Goal: Information Seeking & Learning: Compare options

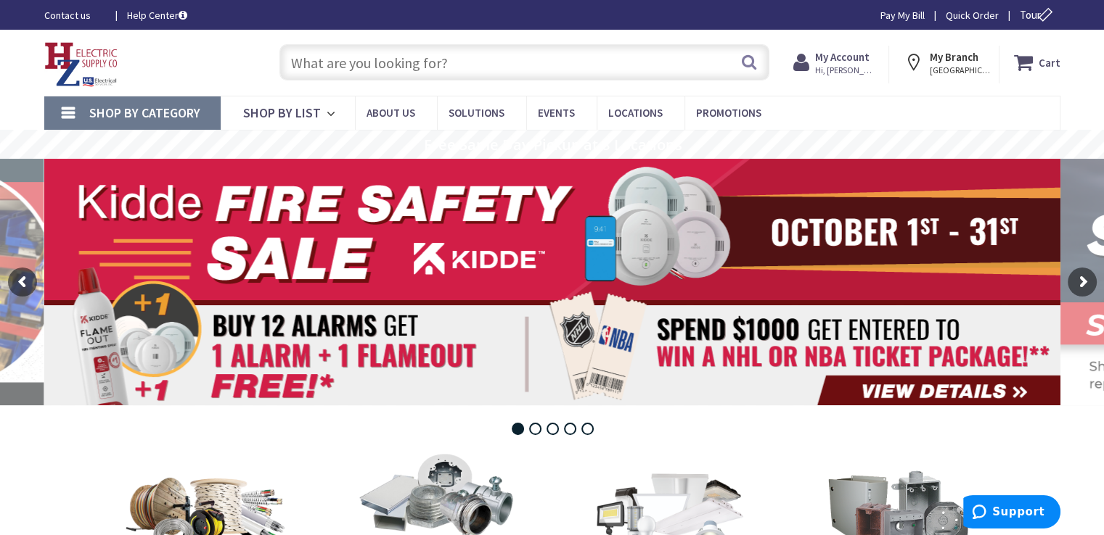
click at [477, 65] on input "text" at bounding box center [524, 62] width 490 height 36
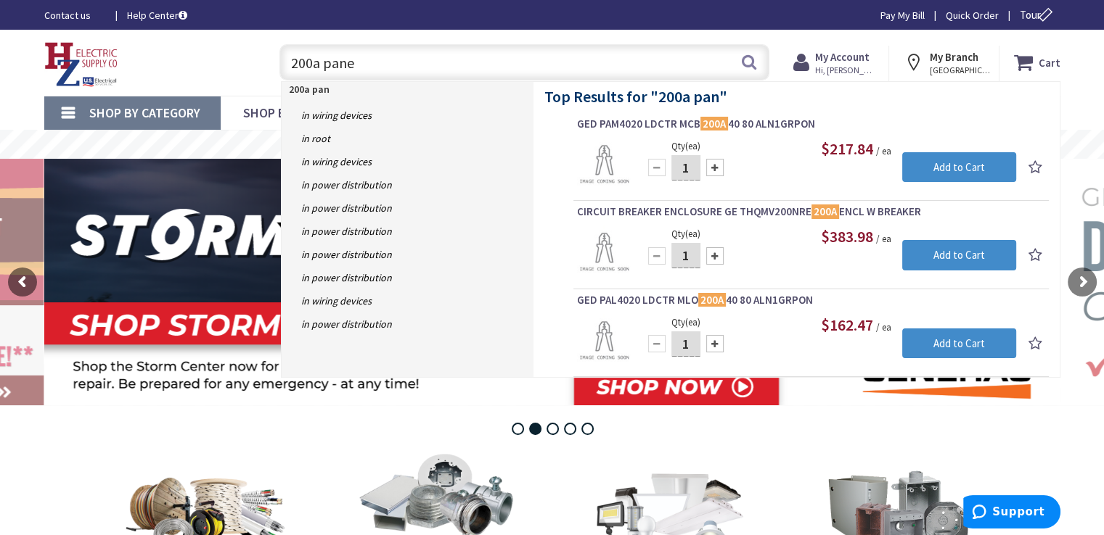
type input "200a panel"
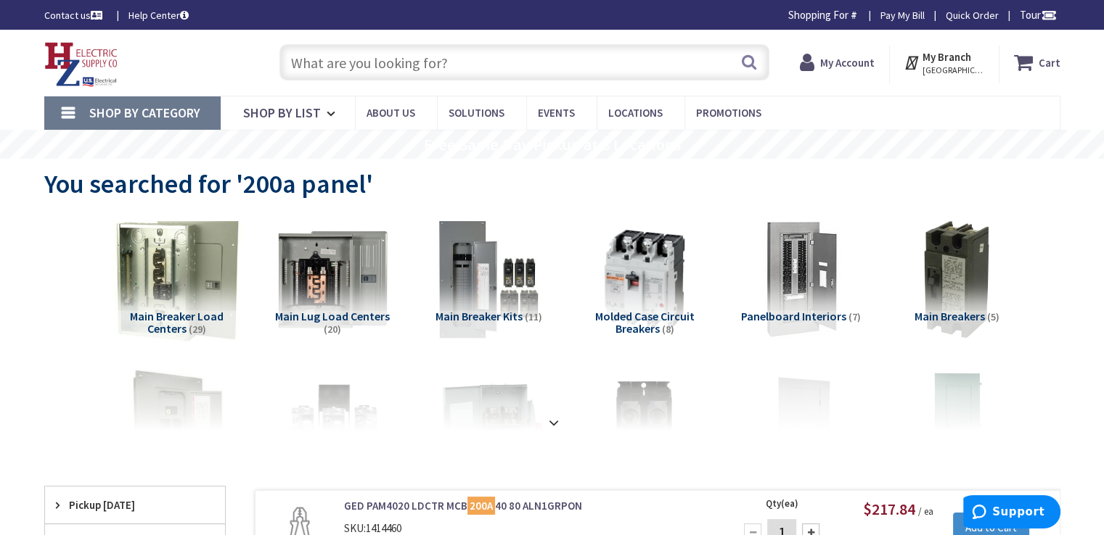
click at [176, 279] on img at bounding box center [175, 279] width 131 height 131
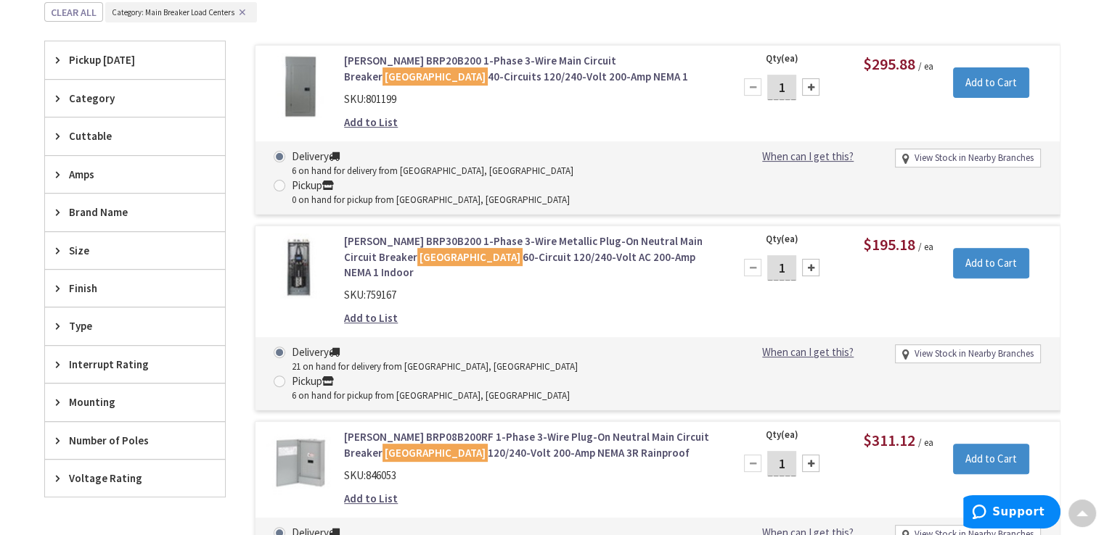
scroll to position [435, 0]
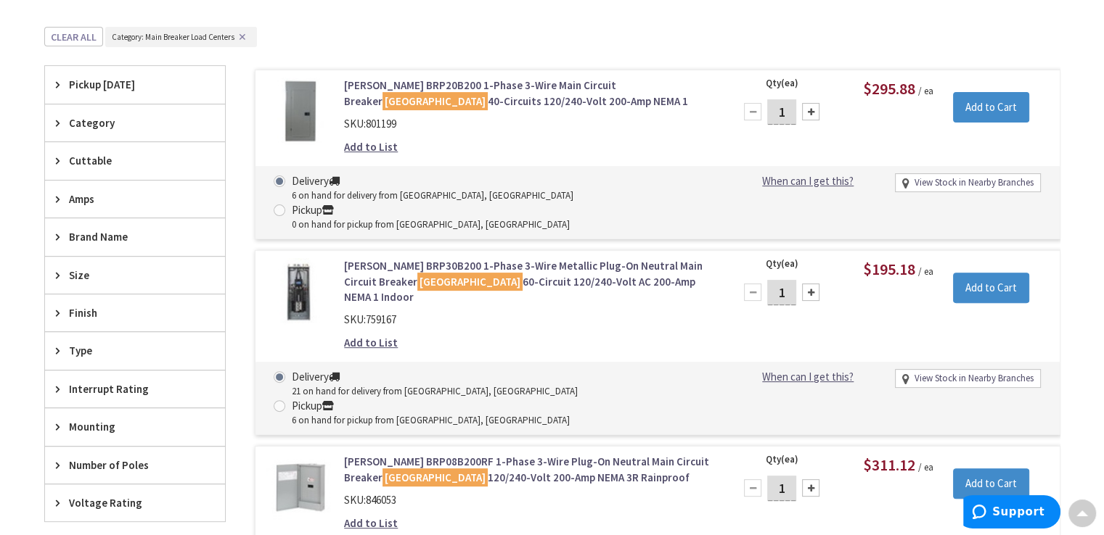
click at [557, 258] on link "Eaton BRP30B200 1-Phase 3-Wire Metallic Plug-On Neutral Main Circuit Breaker Lo…" at bounding box center [528, 281] width 369 height 46
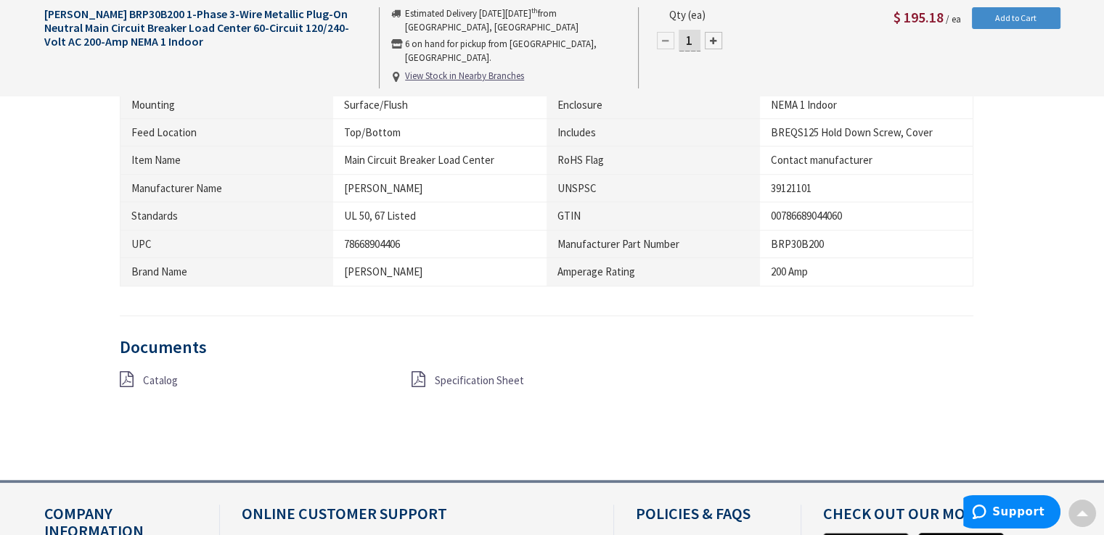
scroll to position [1162, 0]
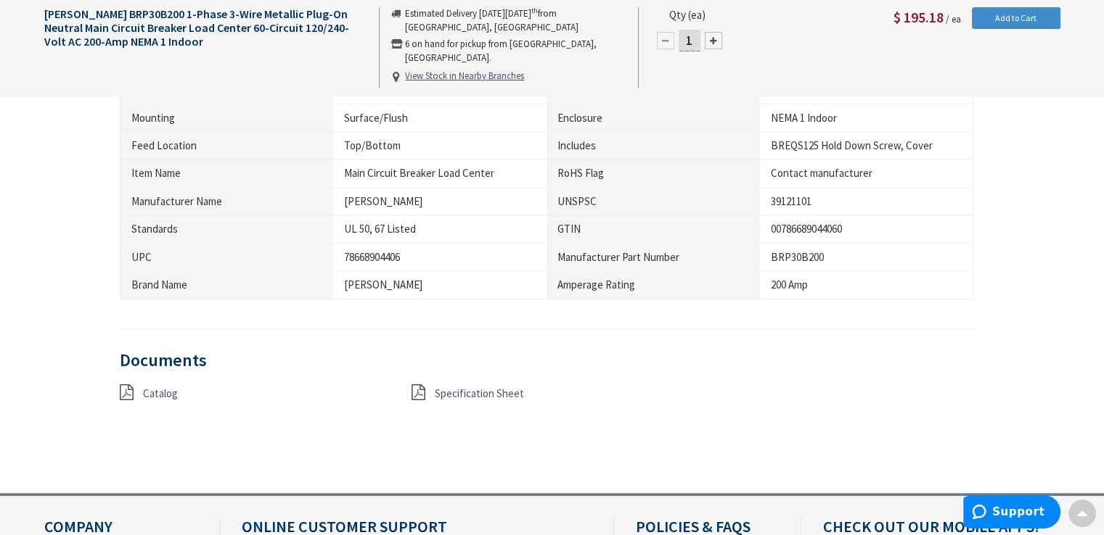
click at [471, 387] on span "Specification Sheet" at bounding box center [479, 394] width 89 height 14
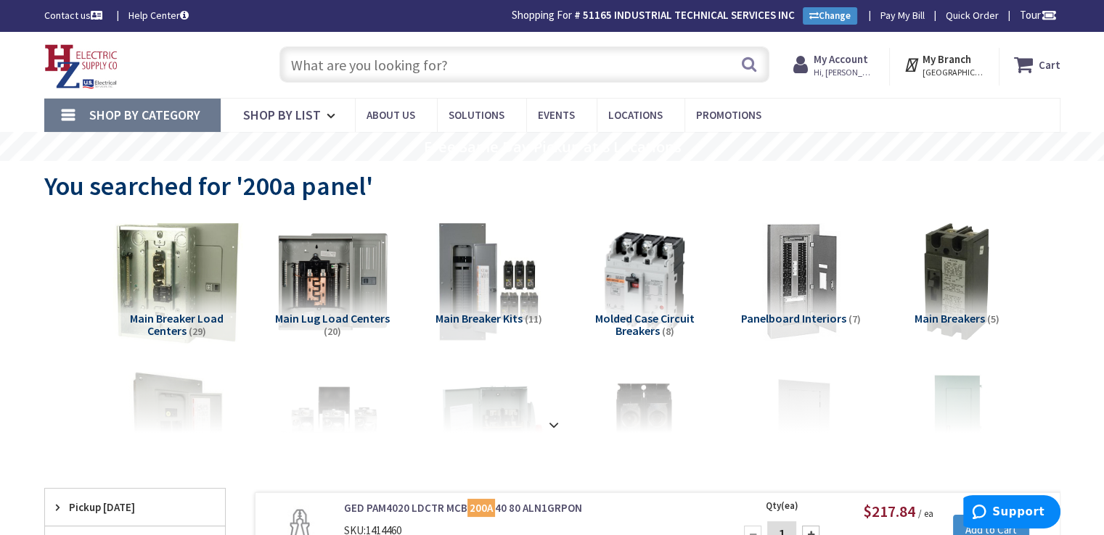
click at [186, 287] on img at bounding box center [175, 281] width 131 height 131
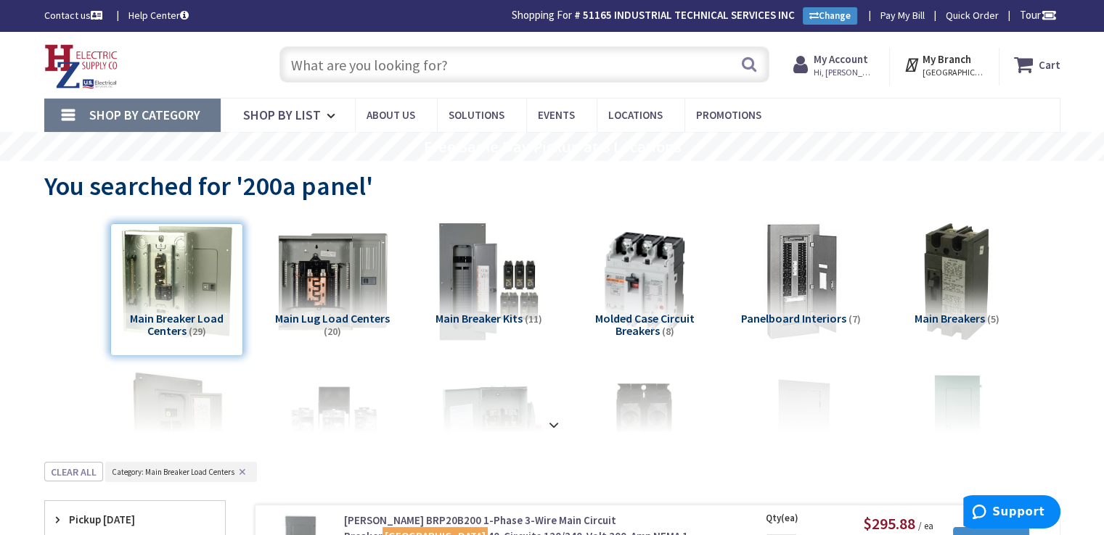
click at [441, 69] on input "text" at bounding box center [524, 64] width 490 height 36
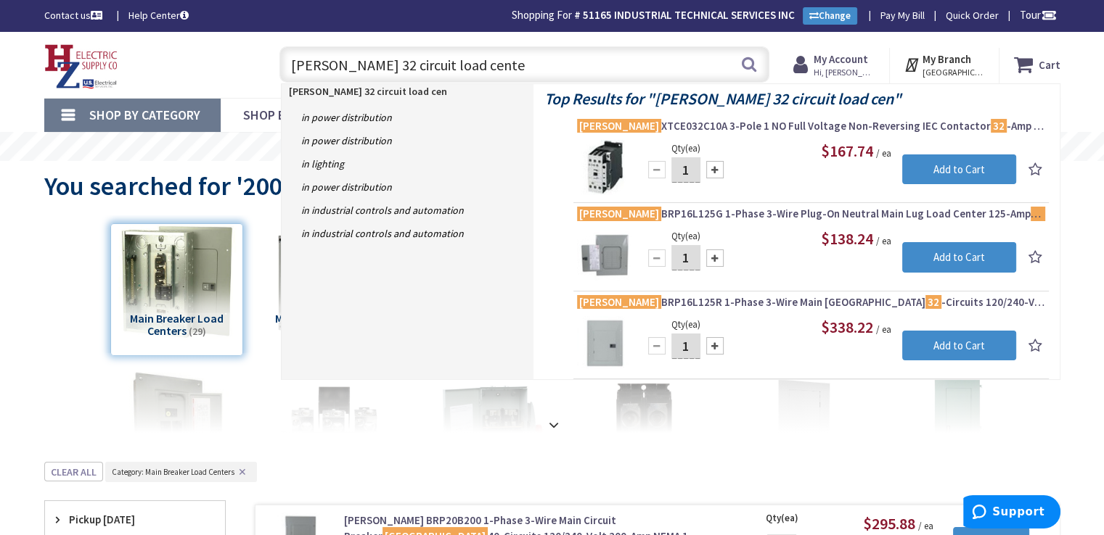
type input "eaton 32 circuit load center"
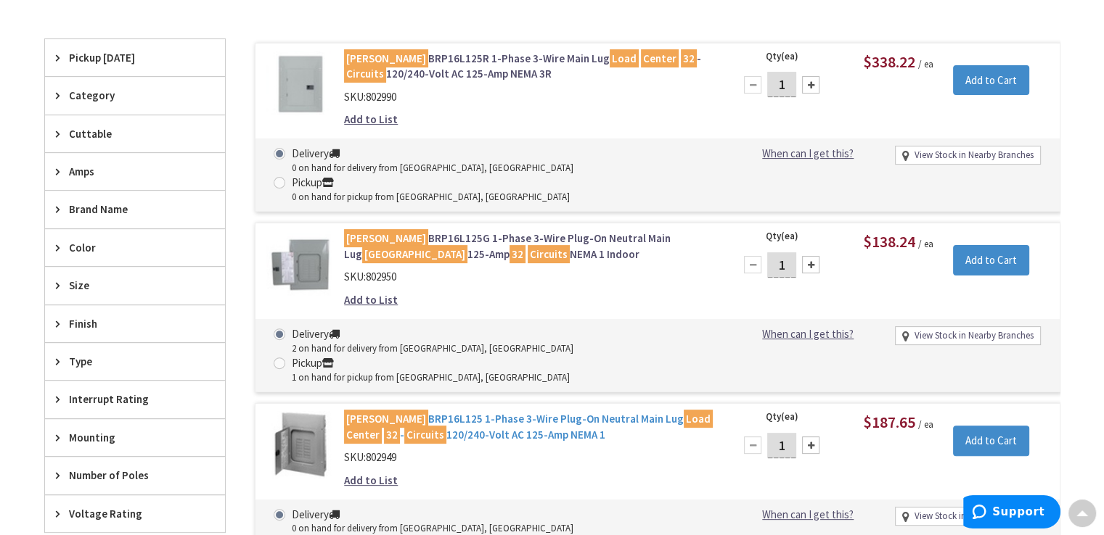
scroll to position [363, 0]
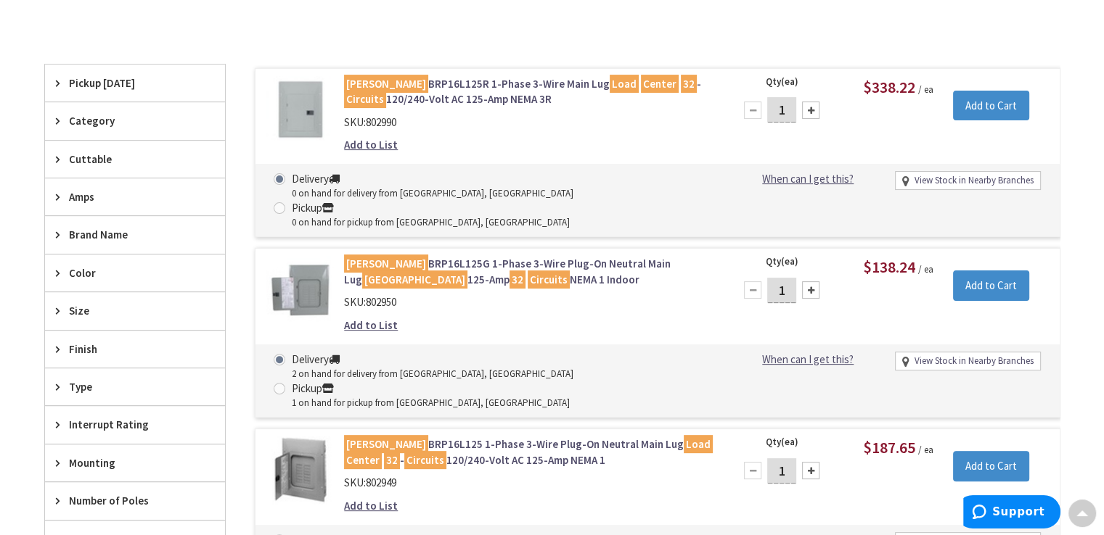
click at [566, 256] on link "Eaton BRP16L125G 1-Phase 3-Wire Plug-On Neutral Main Lug Load Center 125-Amp 32…" at bounding box center [528, 271] width 369 height 31
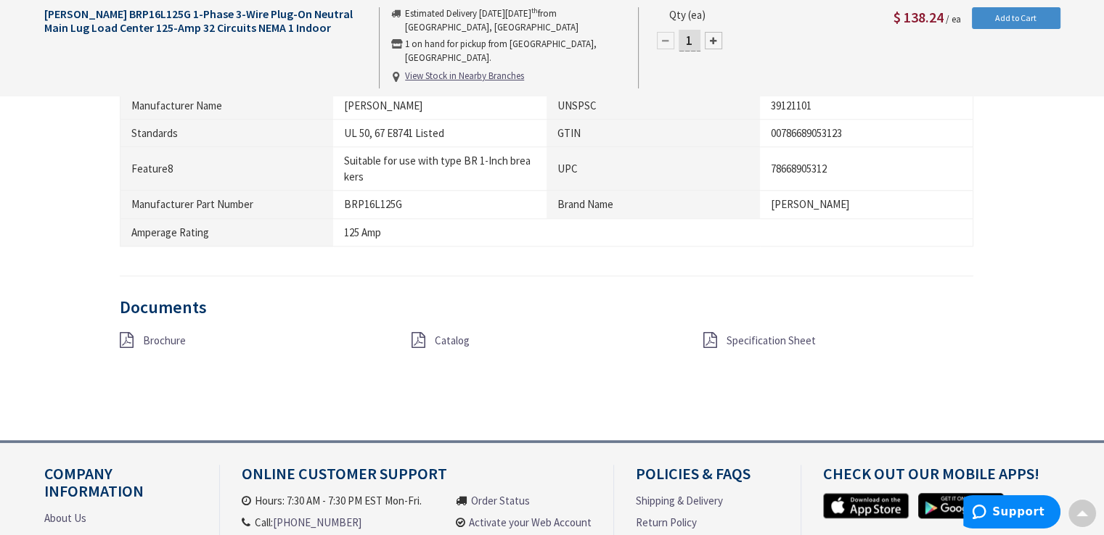
scroll to position [1379, 0]
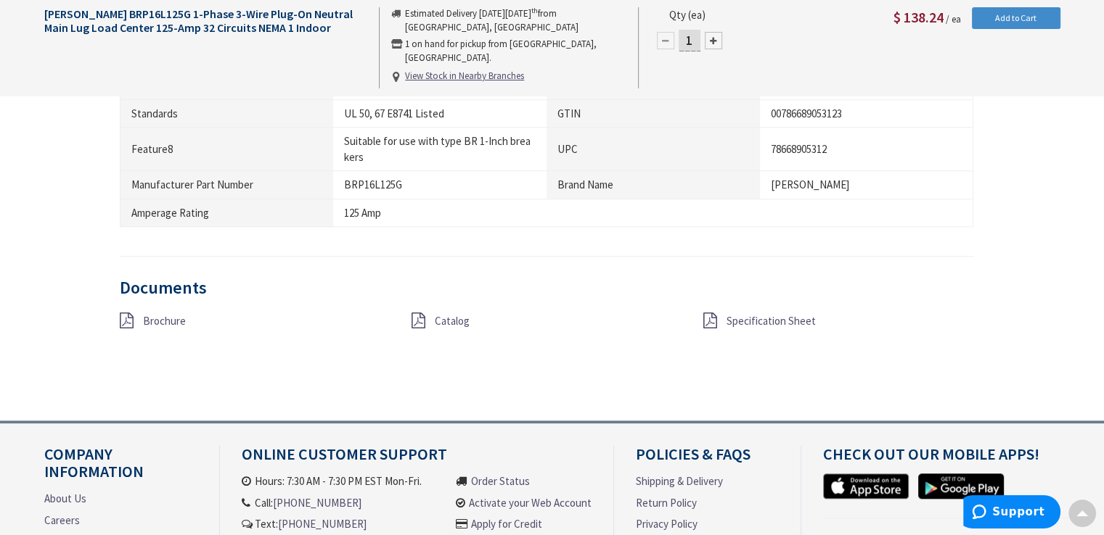
click at [784, 319] on span "Specification Sheet" at bounding box center [770, 321] width 89 height 14
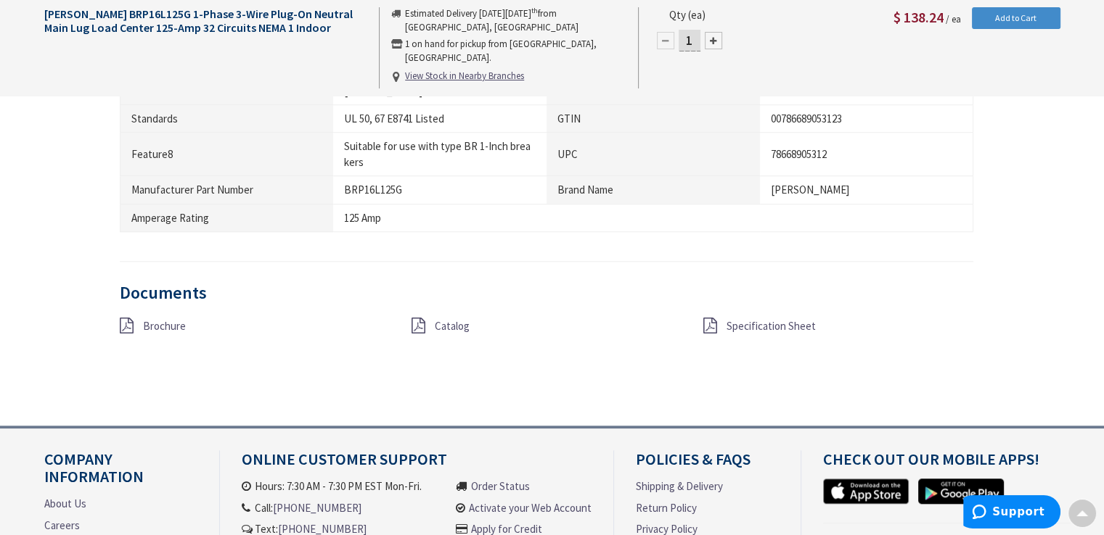
click at [441, 321] on span "Catalog" at bounding box center [452, 326] width 35 height 14
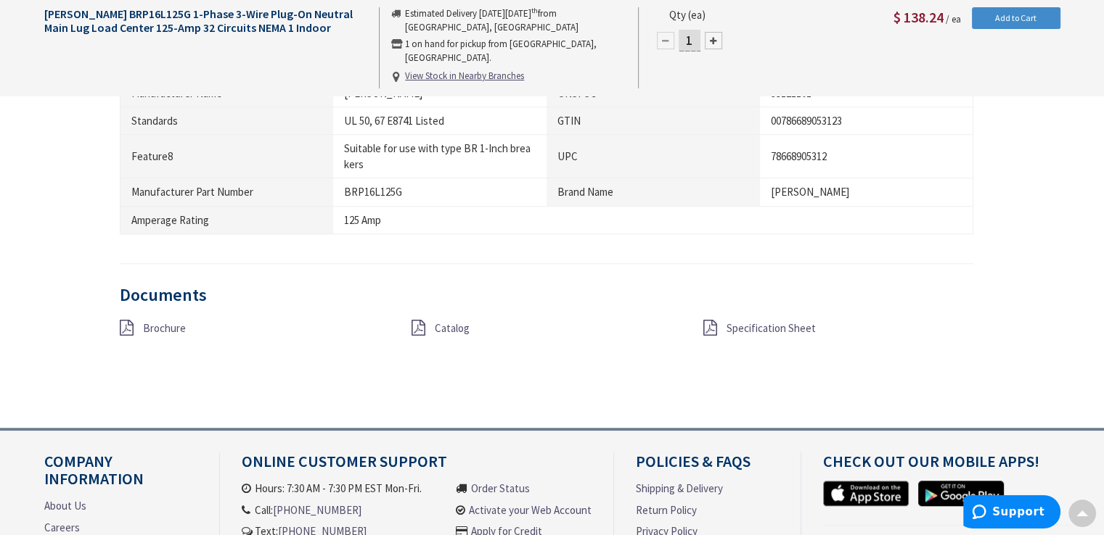
scroll to position [1373, 0]
click at [164, 325] on span "Brochure" at bounding box center [164, 328] width 43 height 14
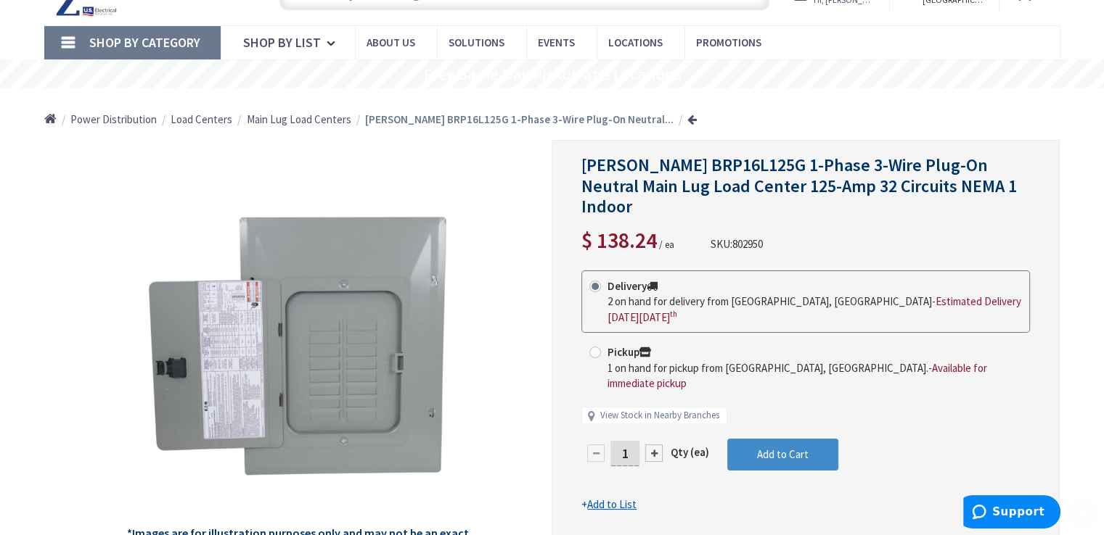
scroll to position [145, 0]
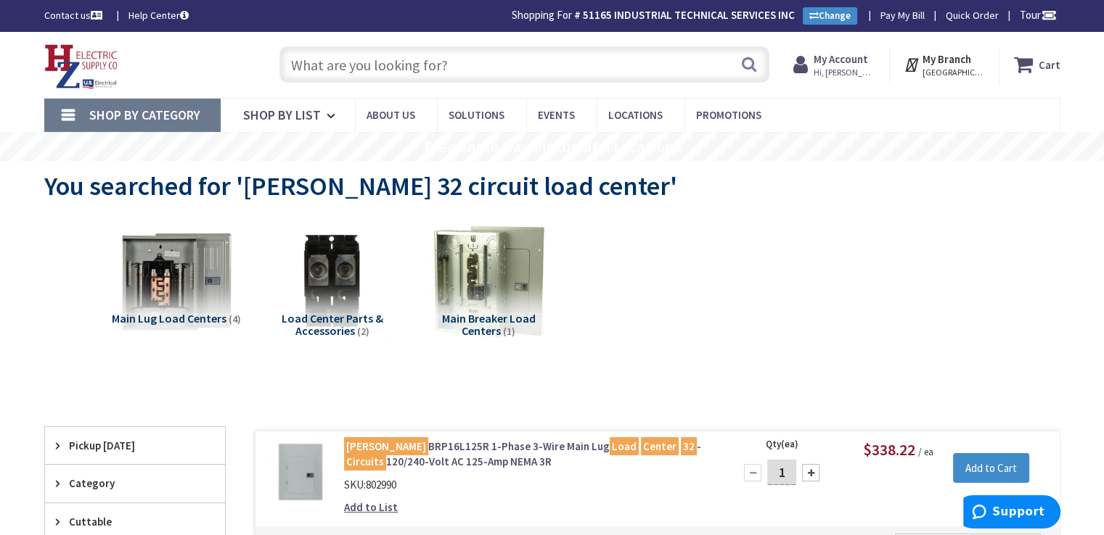
drag, startPoint x: 470, startPoint y: 65, endPoint x: 342, endPoint y: 57, distance: 128.0
click at [342, 57] on input "text" at bounding box center [524, 64] width 490 height 36
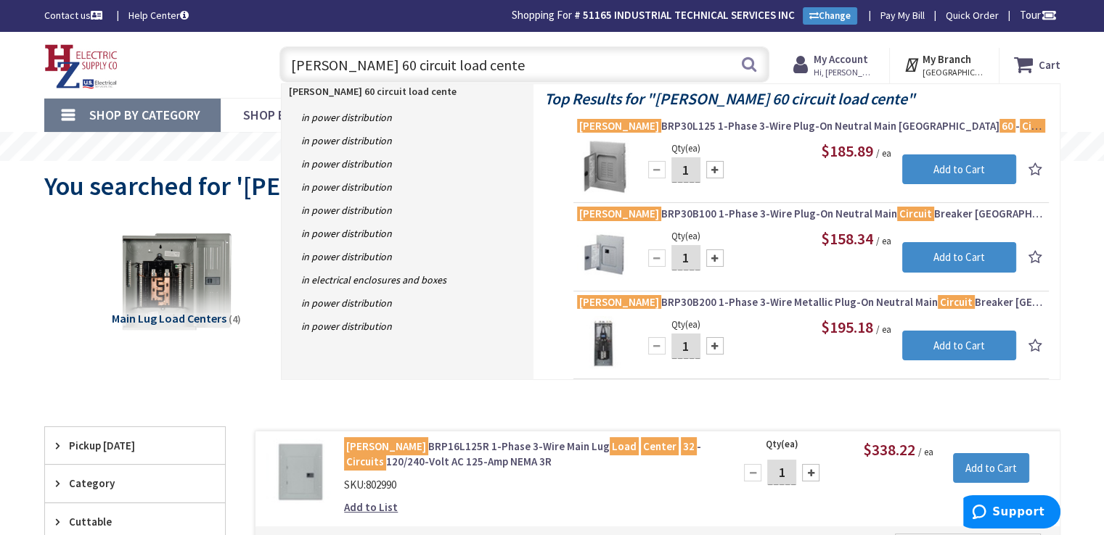
type input "eaton 60 circuit load center"
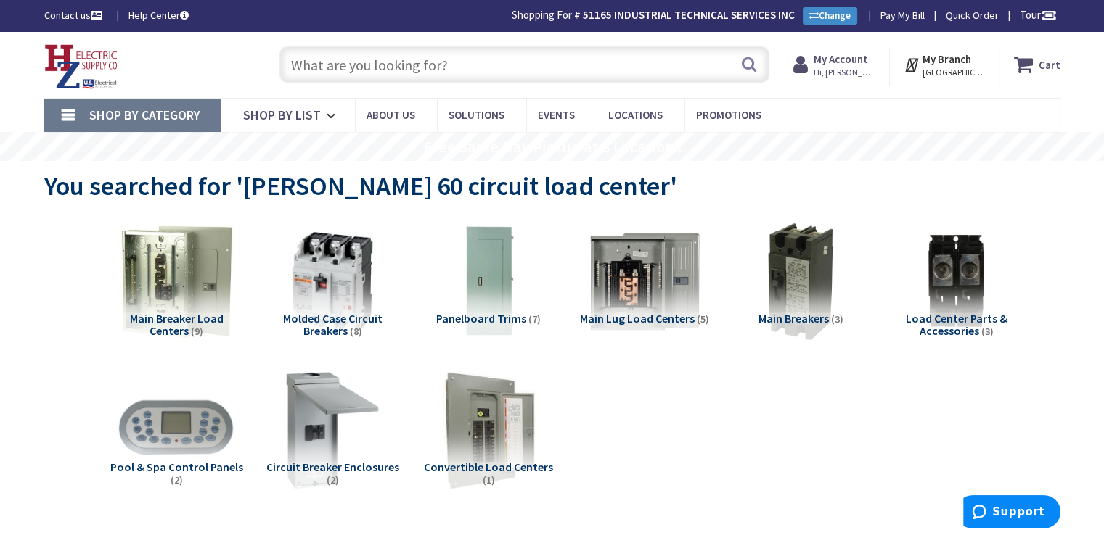
click at [322, 73] on input "text" at bounding box center [524, 64] width 490 height 36
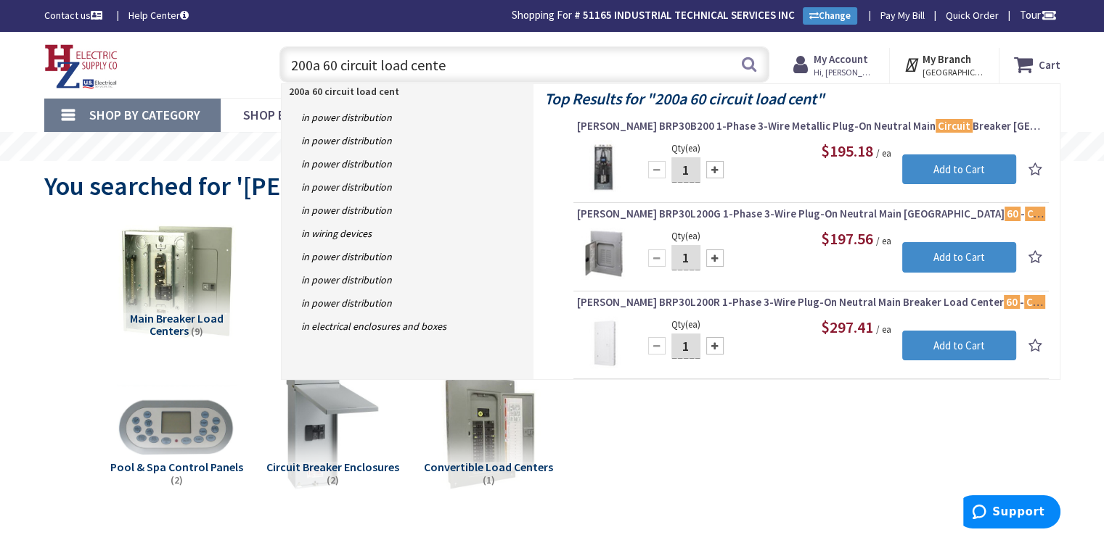
type input "200a 60 circuit load center"
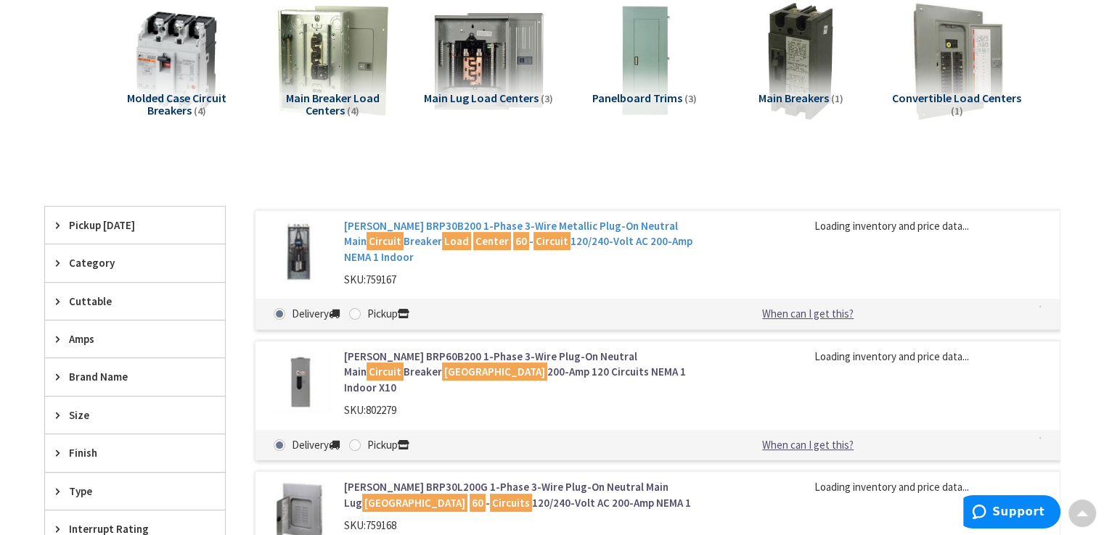
scroll to position [292, 0]
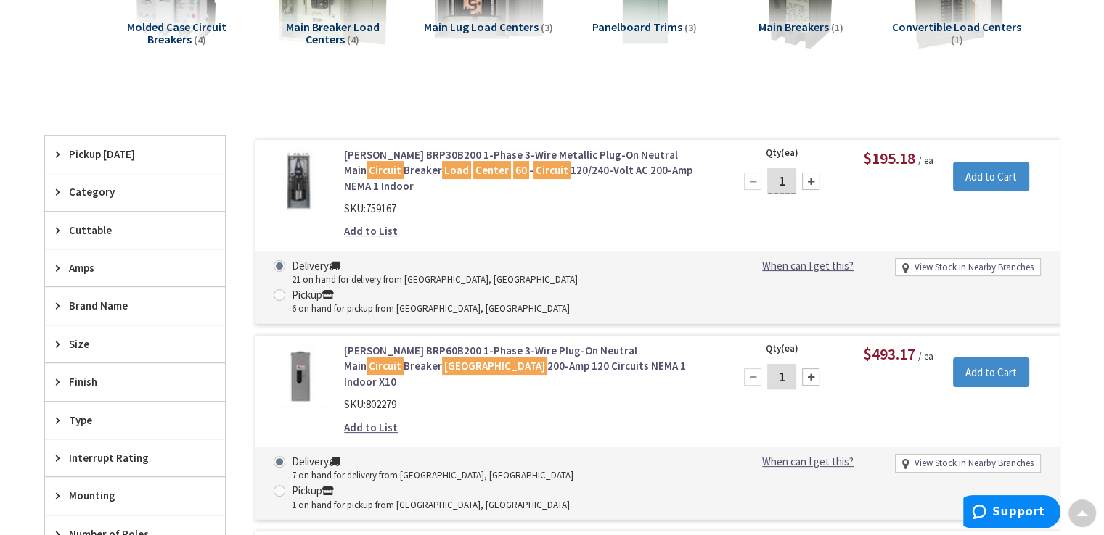
click at [578, 163] on link "Eaton BRP30B200 1-Phase 3-Wire Metallic Plug-On Neutral Main Circuit Breaker Lo…" at bounding box center [528, 170] width 369 height 46
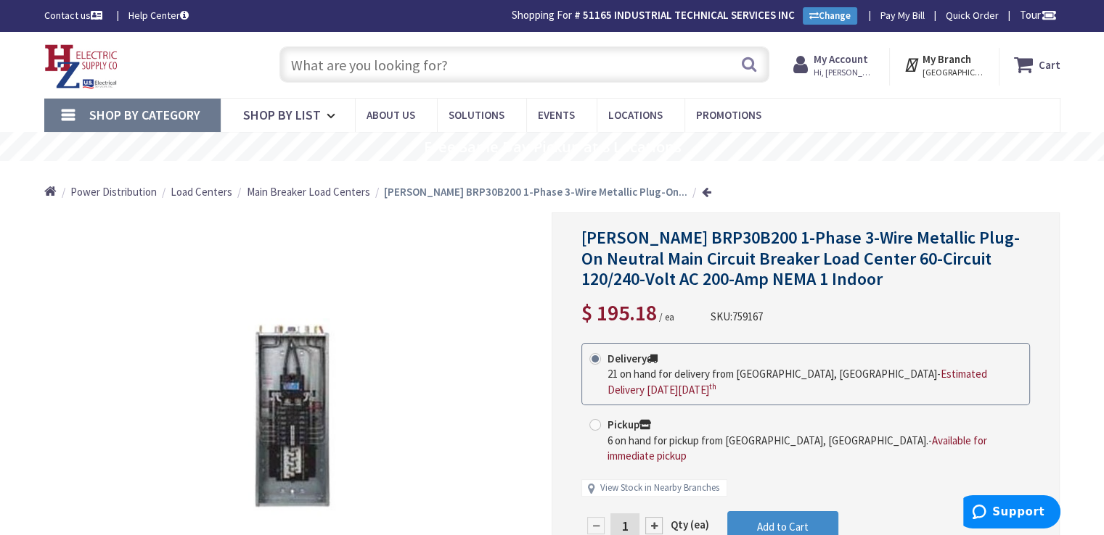
click at [443, 62] on input "text" at bounding box center [524, 64] width 490 height 36
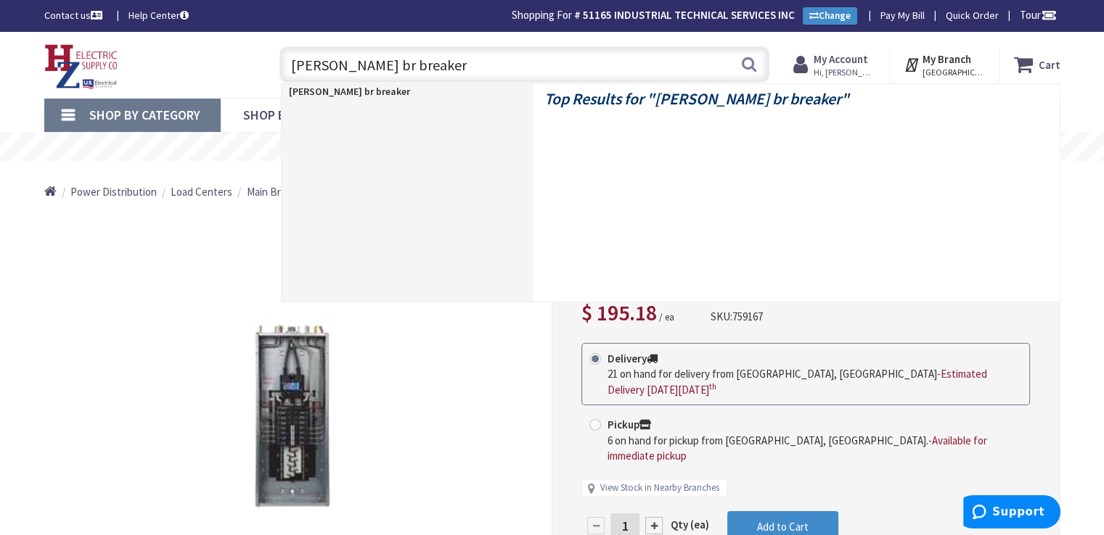
type input "[PERSON_NAME] br breakers"
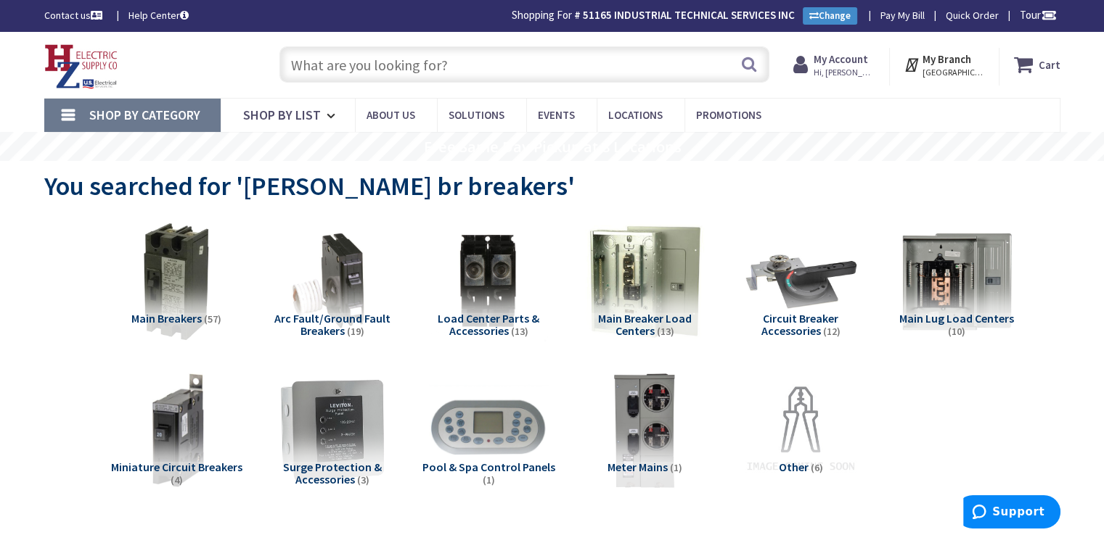
click at [448, 65] on input "text" at bounding box center [524, 64] width 490 height 36
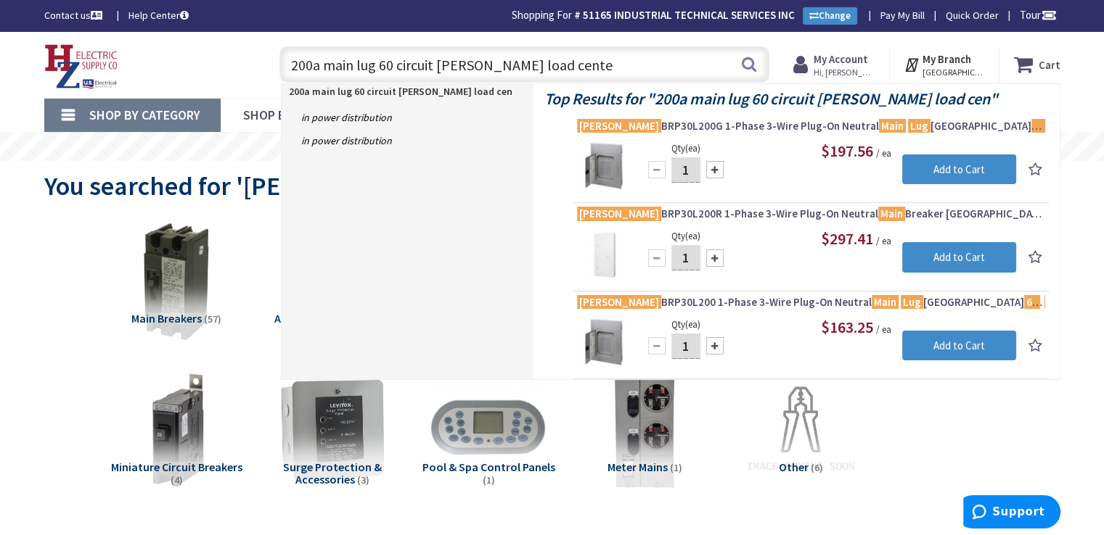
type input "200a main lug 60 circuit eaton load center"
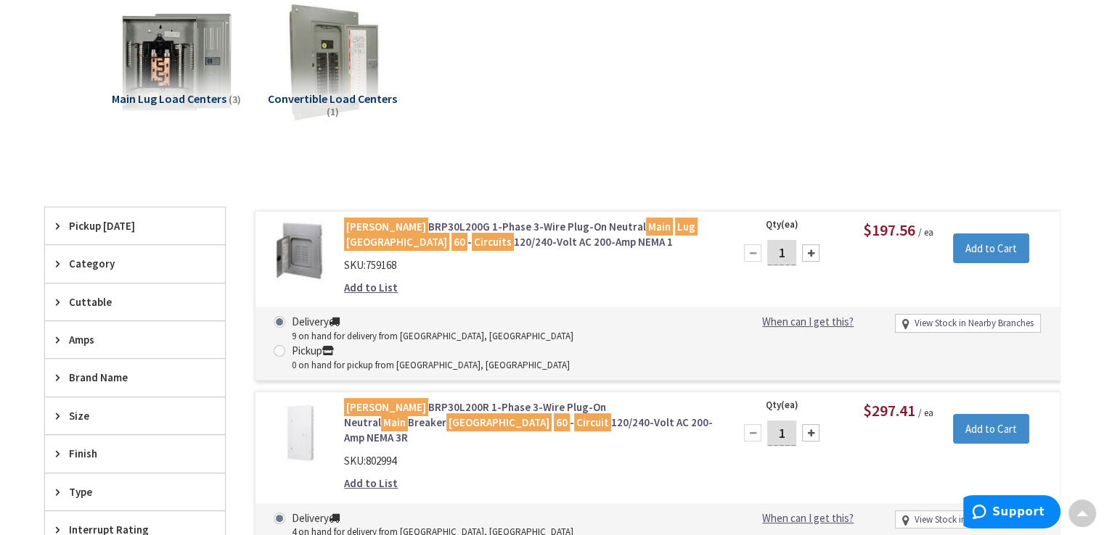
scroll to position [219, 0]
click at [522, 236] on link "Eaton BRP30L200G 1-Phase 3-Wire Plug-On Neutral Main Lug Load Center 60 - Circu…" at bounding box center [528, 235] width 369 height 31
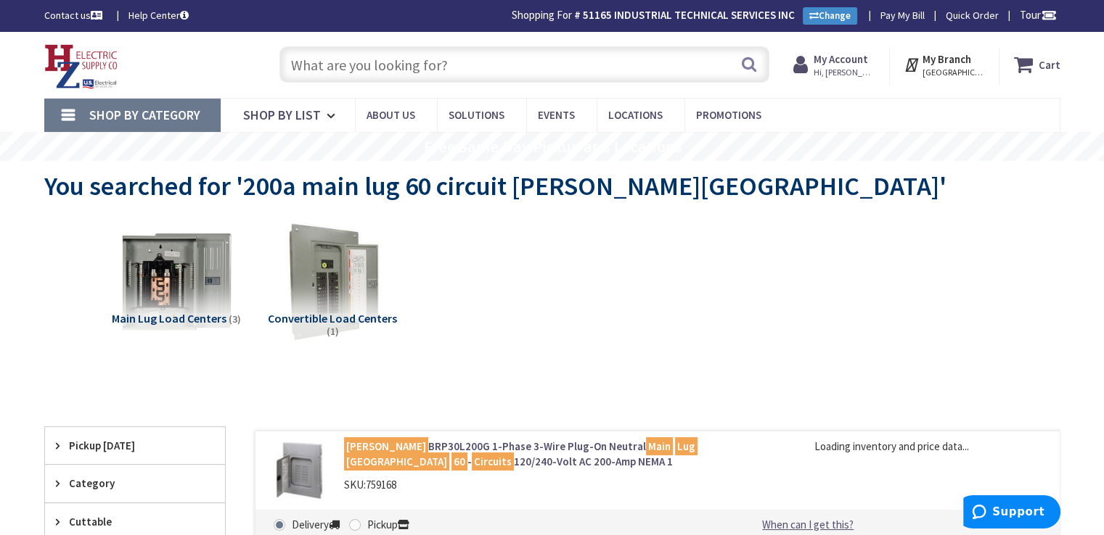
click at [403, 66] on input "text" at bounding box center [524, 64] width 490 height 36
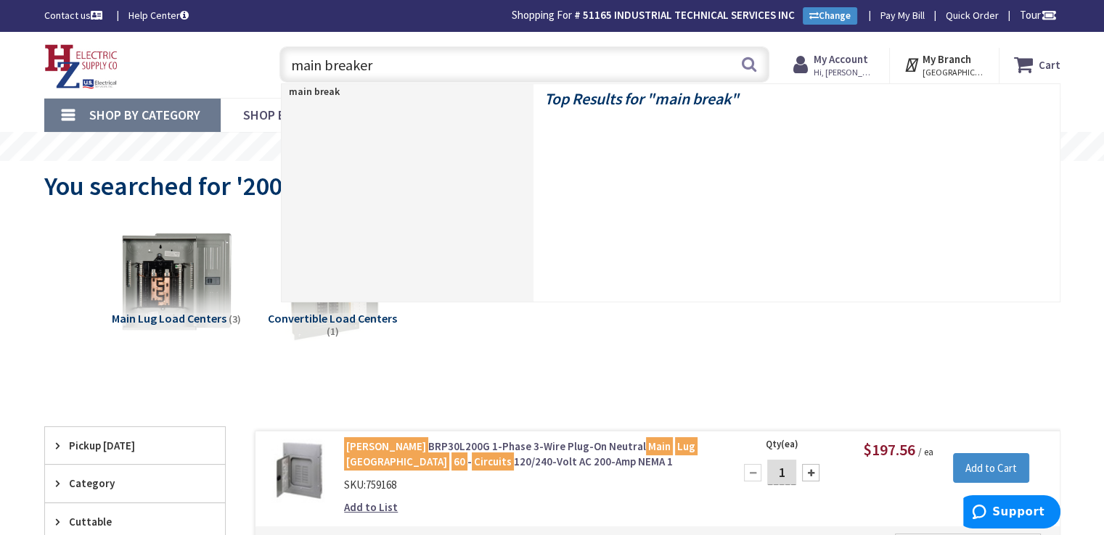
type input "main breakers"
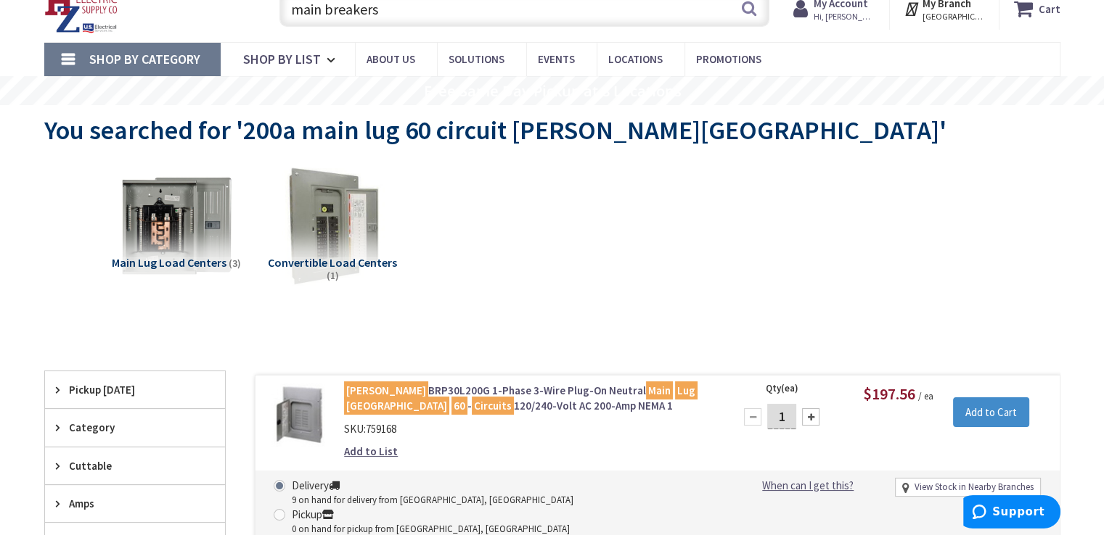
scroll to position [73, 0]
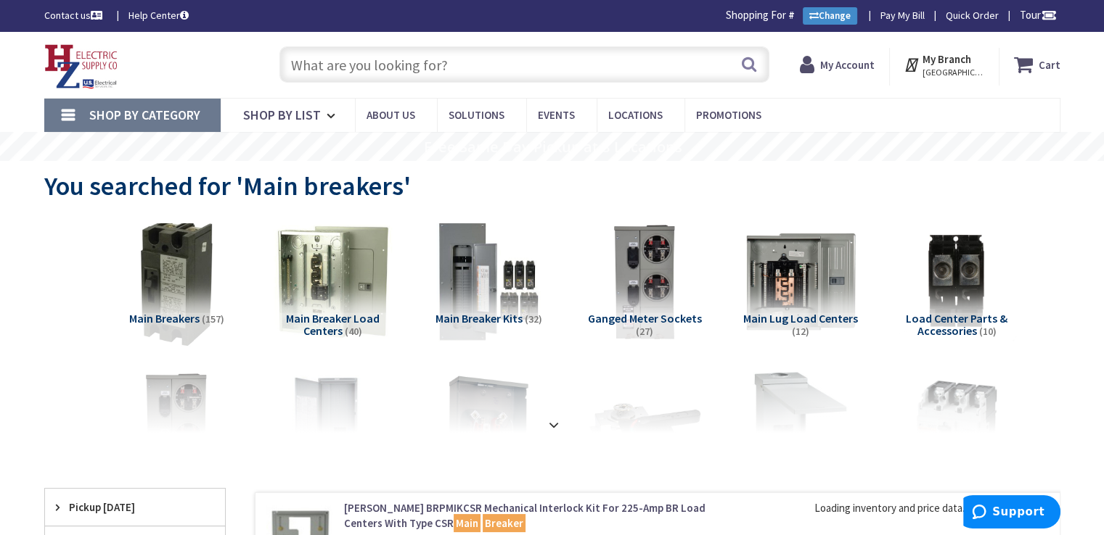
click at [170, 283] on img at bounding box center [175, 281] width 131 height 131
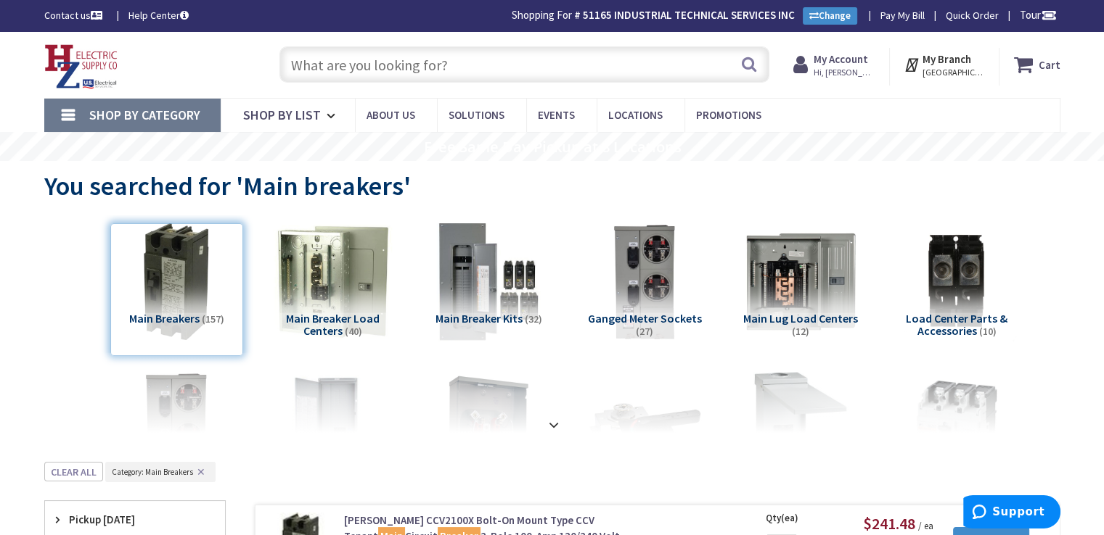
click at [365, 67] on input "text" at bounding box center [524, 64] width 490 height 36
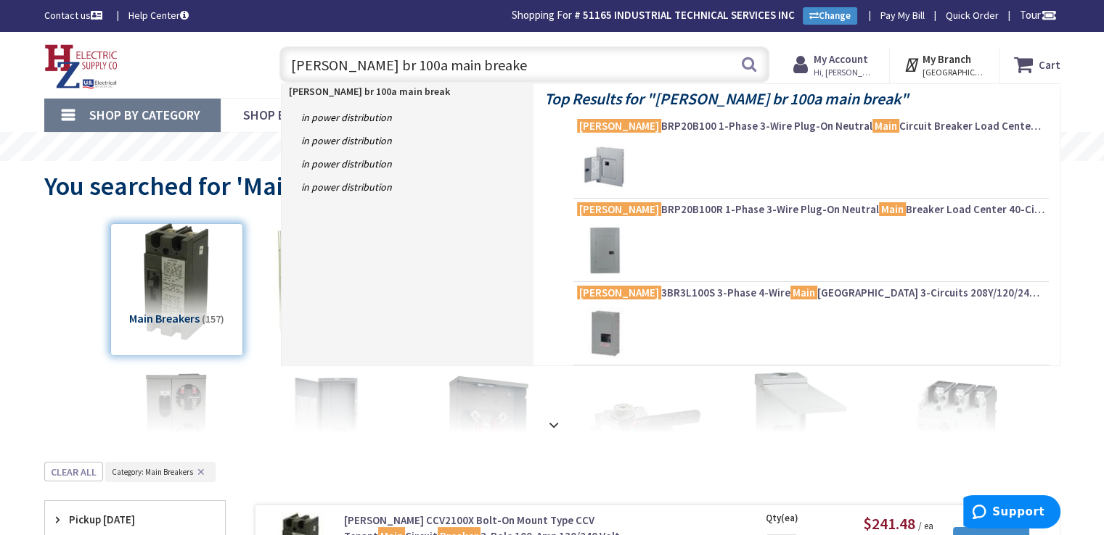
type input "eaton br 100a main breaker"
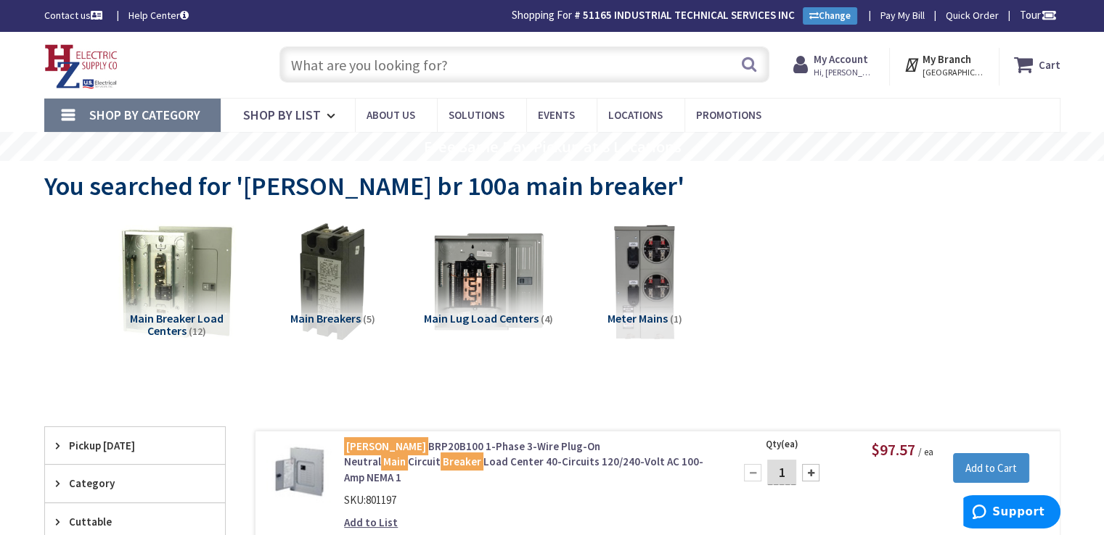
click at [459, 61] on input "text" at bounding box center [524, 64] width 490 height 36
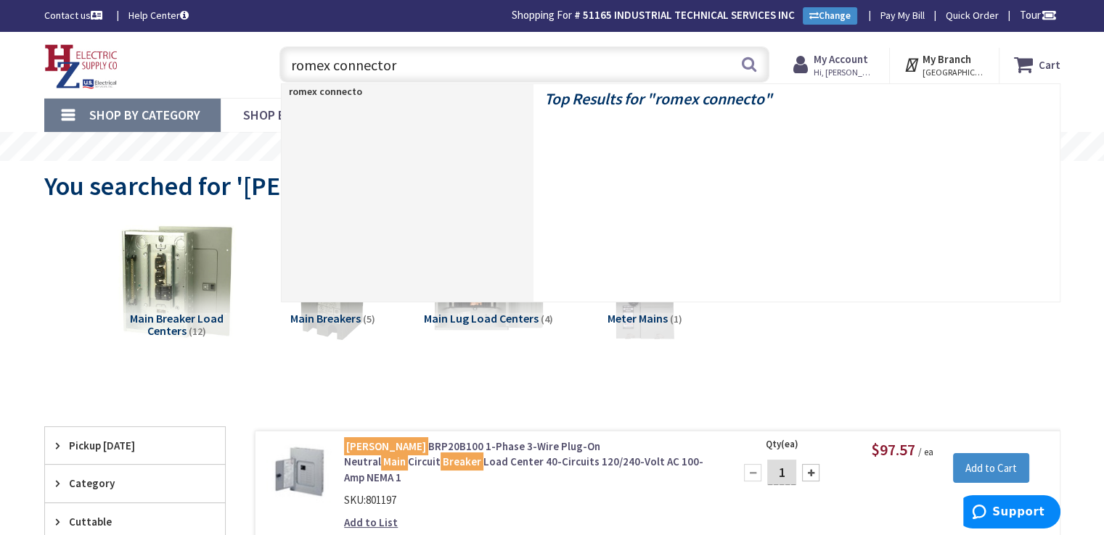
type input "romex connectors"
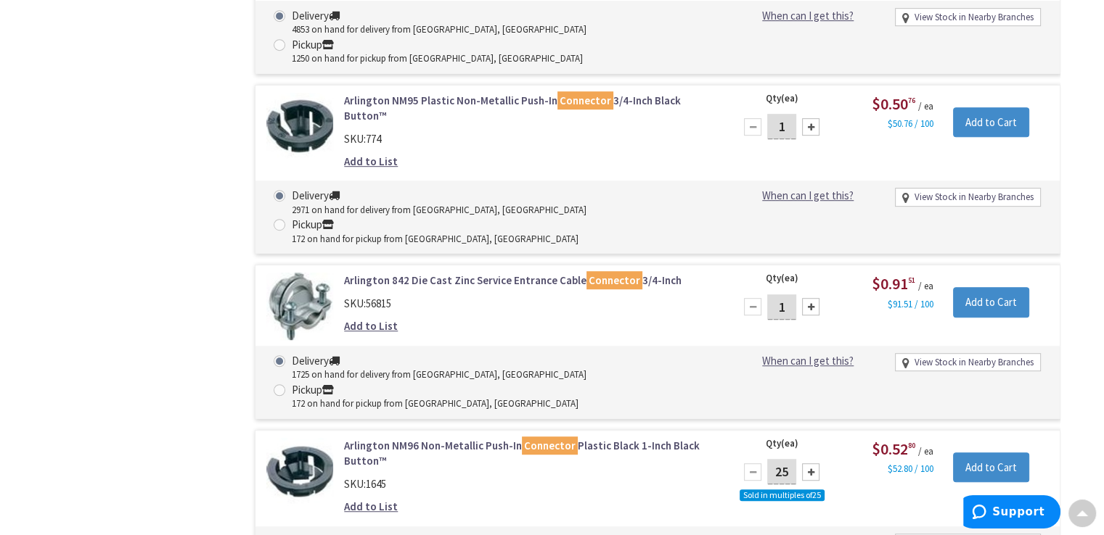
scroll to position [800, 0]
